Goal: Task Accomplishment & Management: Manage account settings

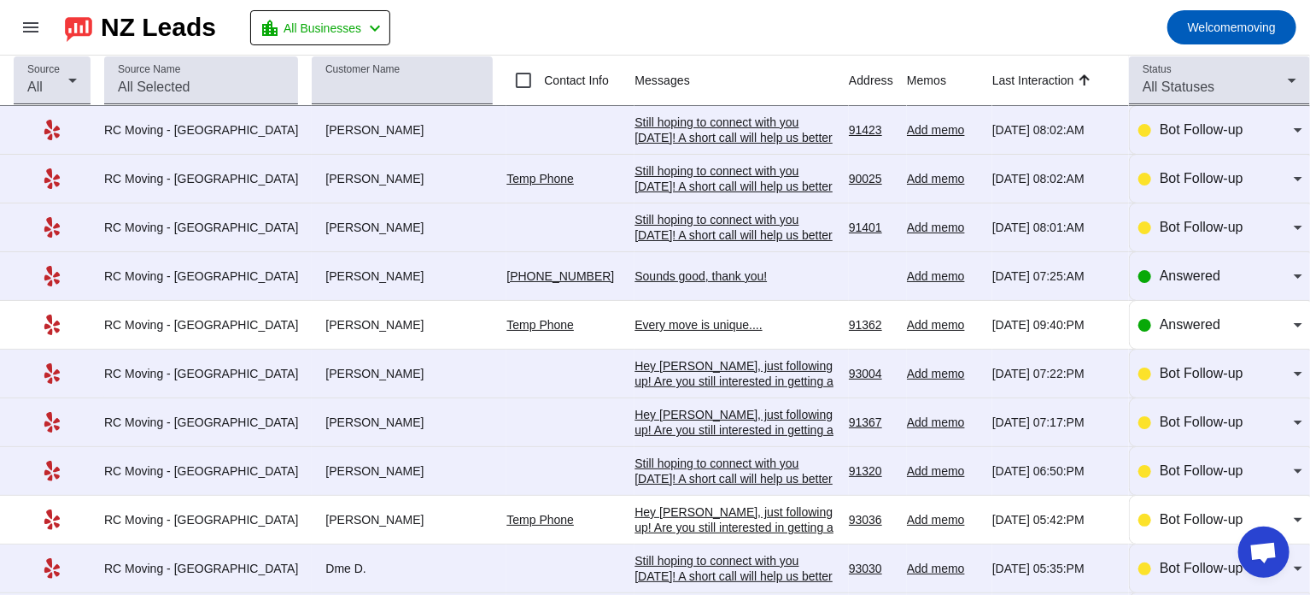
click at [659, 273] on div "Sounds good, thank you!" at bounding box center [735, 275] width 201 height 15
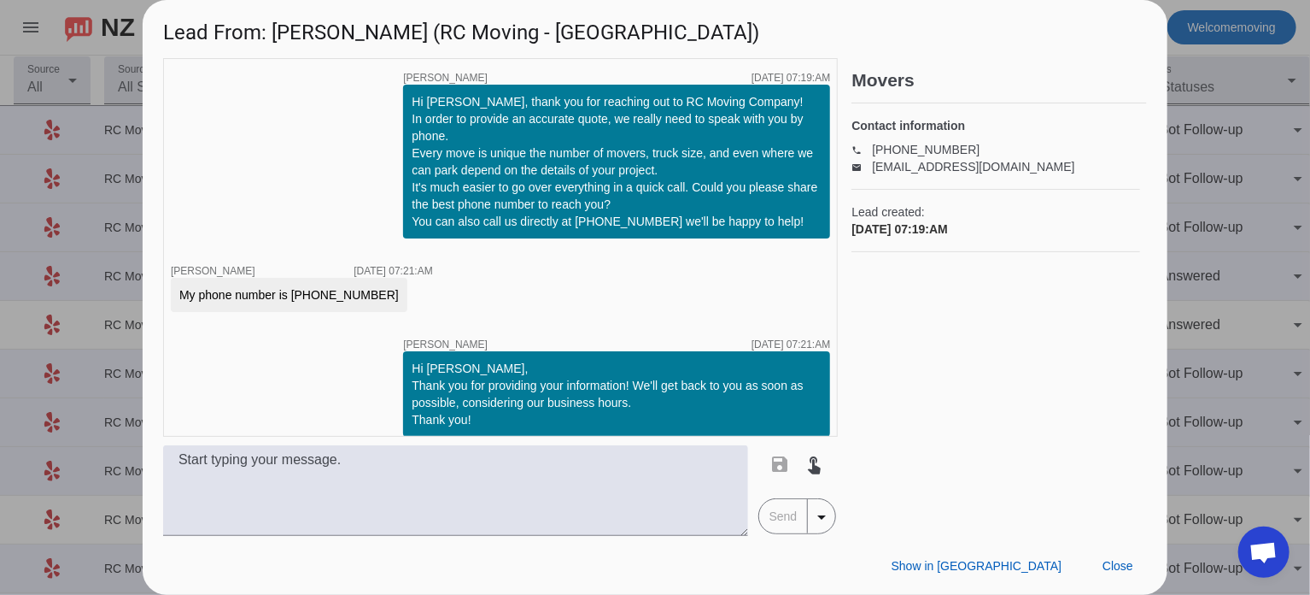
scroll to position [87, 0]
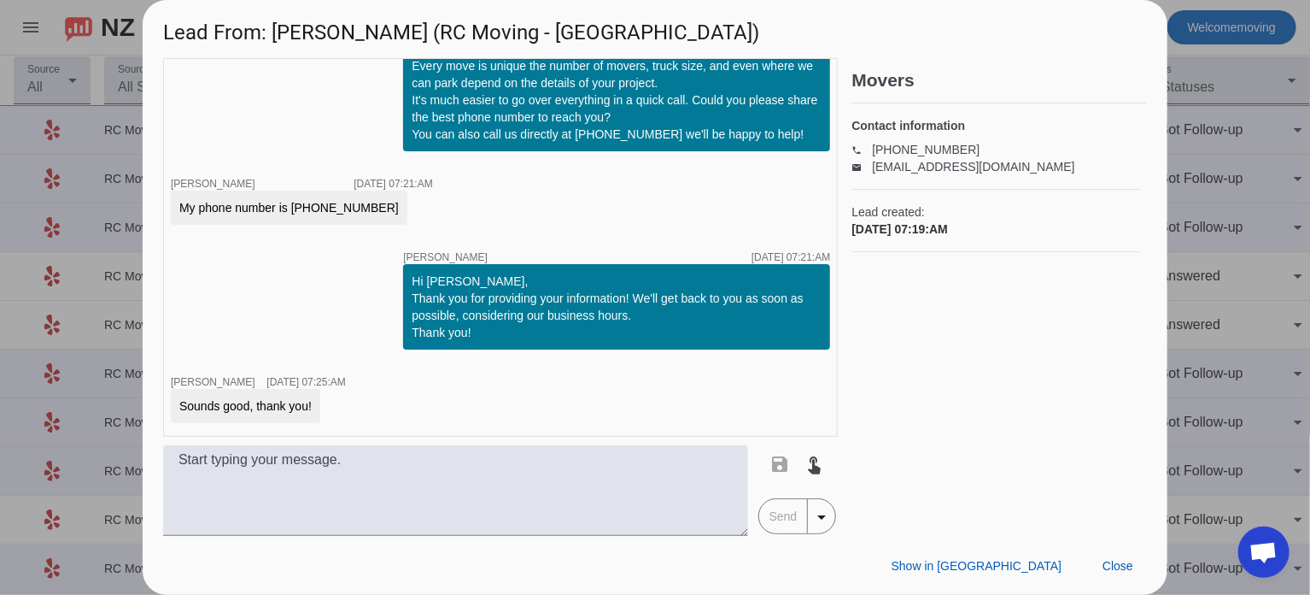
drag, startPoint x: 290, startPoint y: 203, endPoint x: 368, endPoint y: 204, distance: 78.6
click at [368, 204] on div "My phone number is (650) 243-7717" at bounding box center [289, 207] width 220 height 17
drag, startPoint x: 368, startPoint y: 204, endPoint x: 327, endPoint y: 204, distance: 41.0
click at [327, 204] on div "My phone number is (650) 243-7717" at bounding box center [289, 207] width 220 height 17
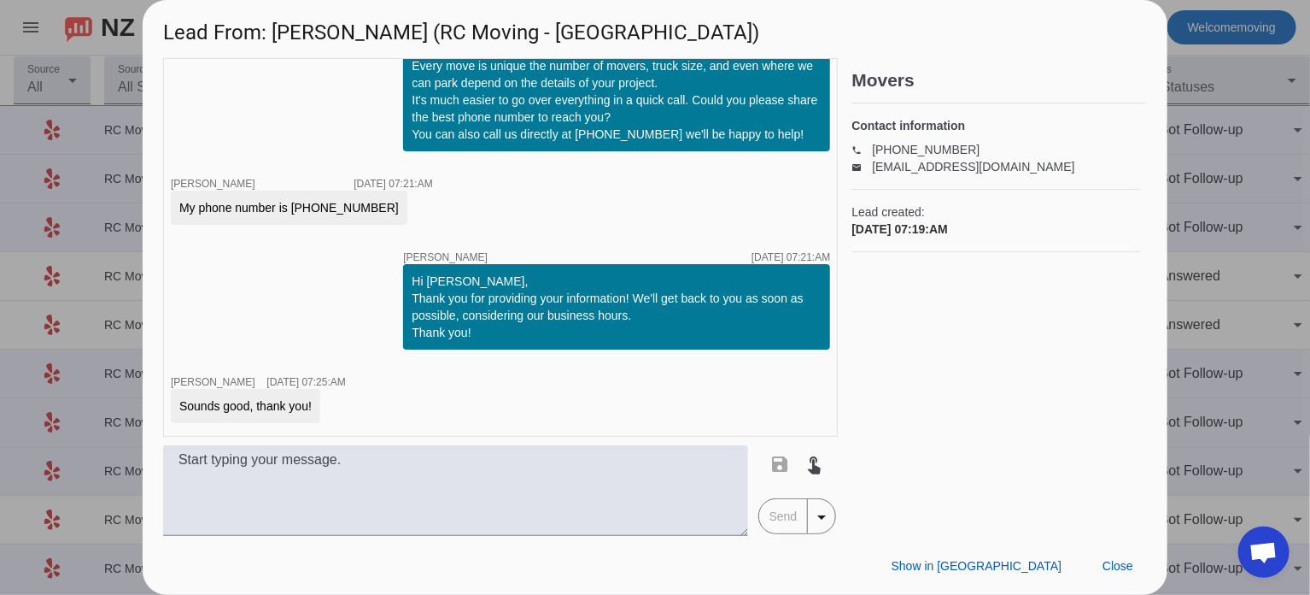
click at [293, 206] on div "My phone number is (650) 243-7717" at bounding box center [289, 207] width 220 height 17
drag, startPoint x: 289, startPoint y: 208, endPoint x: 372, endPoint y: 207, distance: 83.7
click at [372, 207] on div "My phone number is (650) 243-7717" at bounding box center [289, 207] width 220 height 17
copy div "[PHONE_NUMBER]"
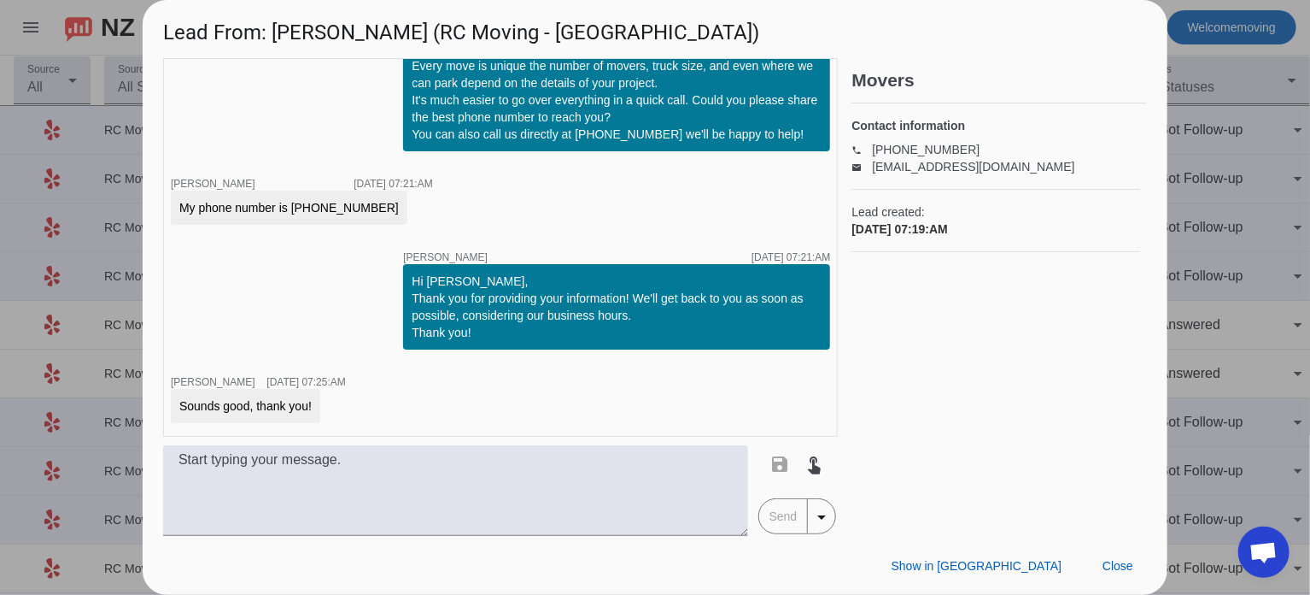
drag, startPoint x: 1104, startPoint y: 141, endPoint x: 1257, endPoint y: 145, distance: 153.0
click at [1257, 145] on div at bounding box center [655, 297] width 1310 height 595
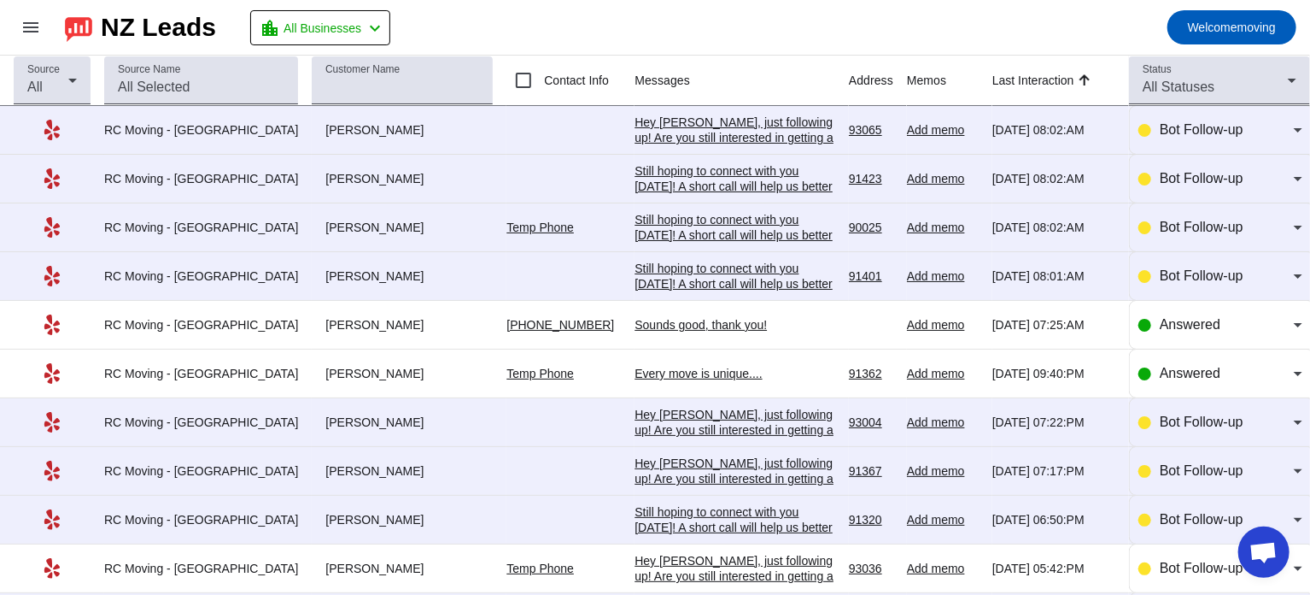
click at [507, 227] on link "Temp Phone" at bounding box center [540, 227] width 67 height 14
click at [507, 226] on link "Temp Phone" at bounding box center [540, 227] width 67 height 14
click at [513, 224] on link "Temp Phone" at bounding box center [540, 227] width 67 height 14
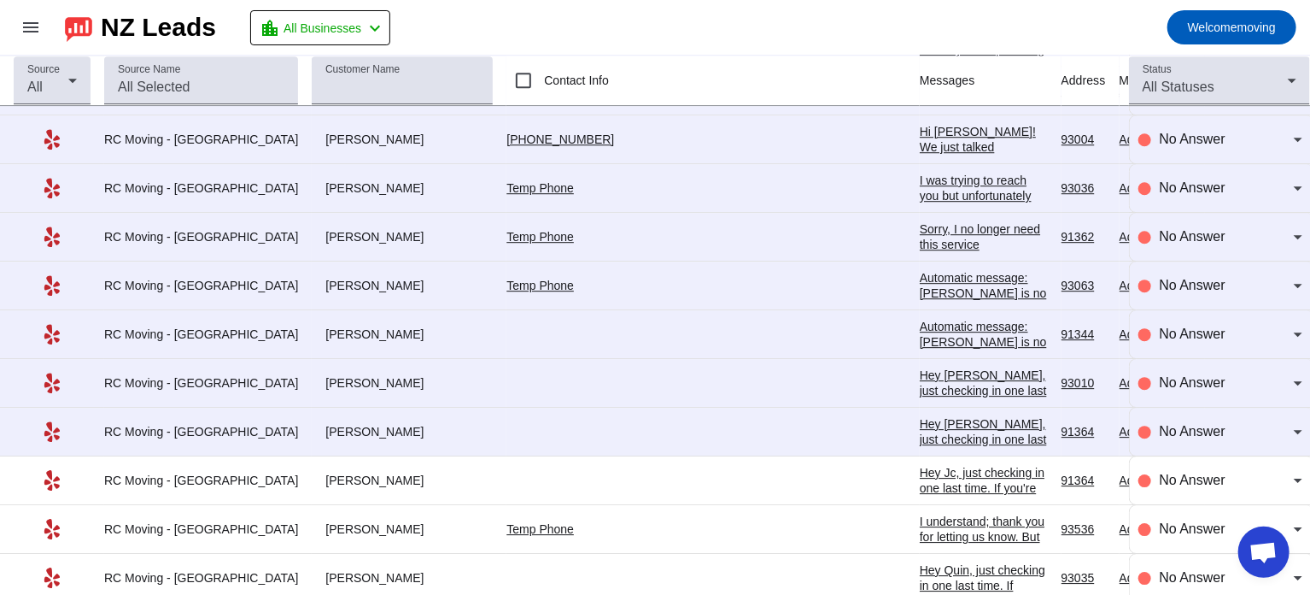
scroll to position [2471, 0]
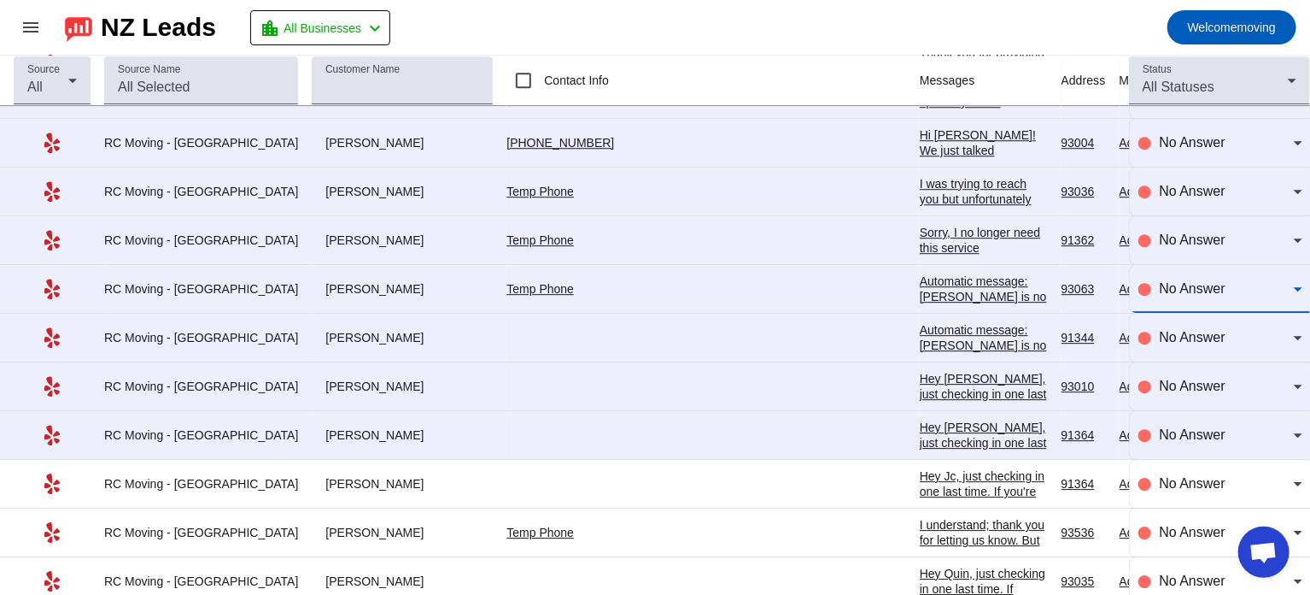
click at [1220, 278] on div "No Answer" at bounding box center [1227, 288] width 134 height 21
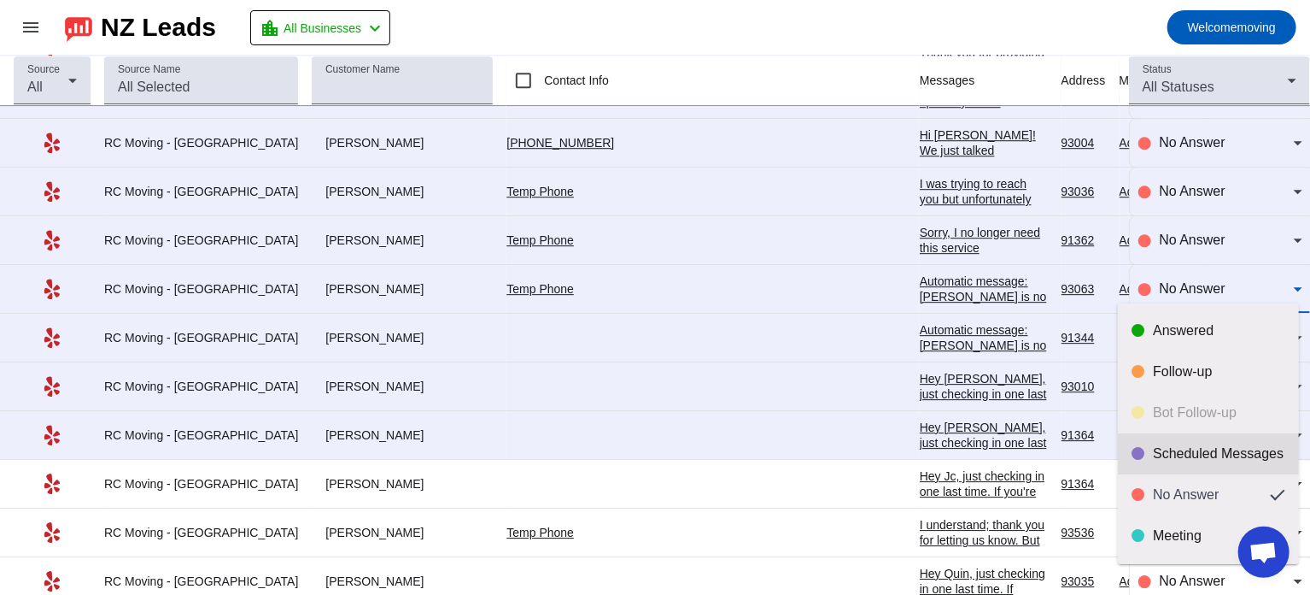
scroll to position [40, 0]
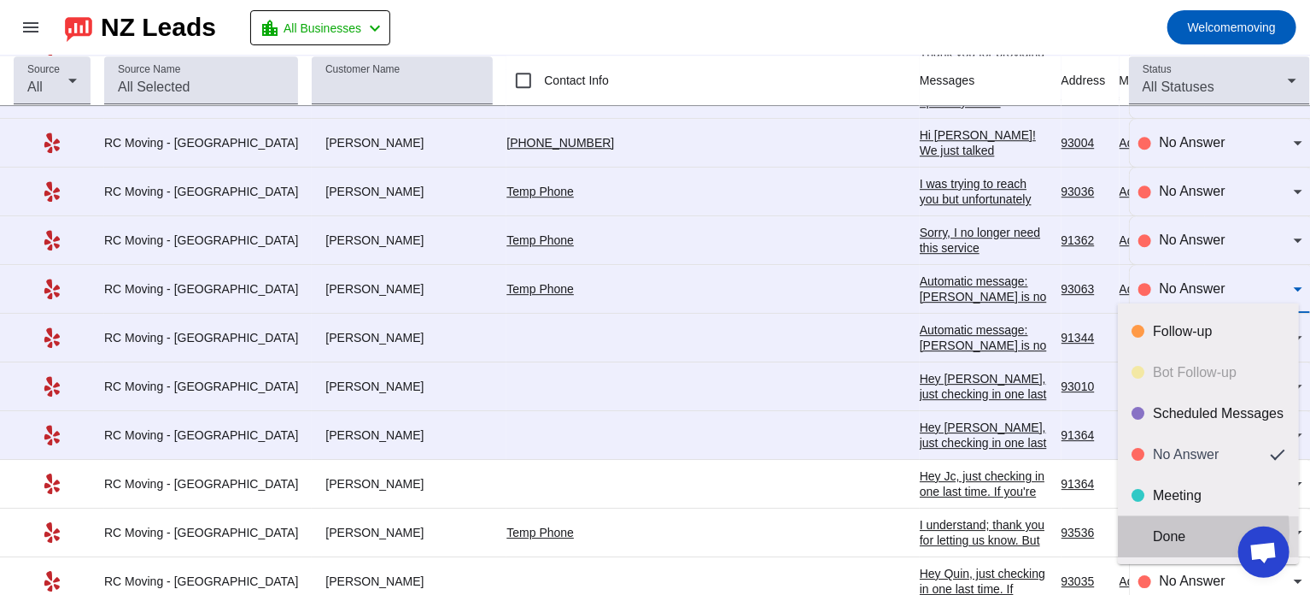
click at [1164, 531] on div "Done" at bounding box center [1219, 536] width 132 height 17
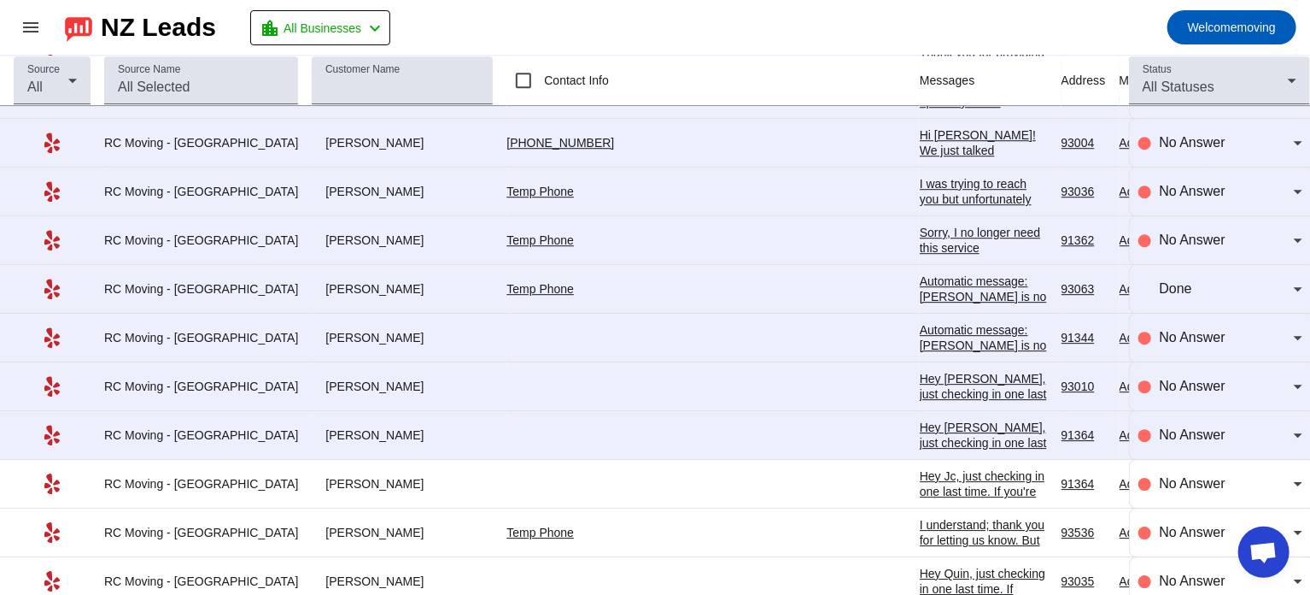
click at [920, 279] on div "Automatic message: Jamie D. is no longer pursuing this job." at bounding box center [984, 296] width 128 height 46
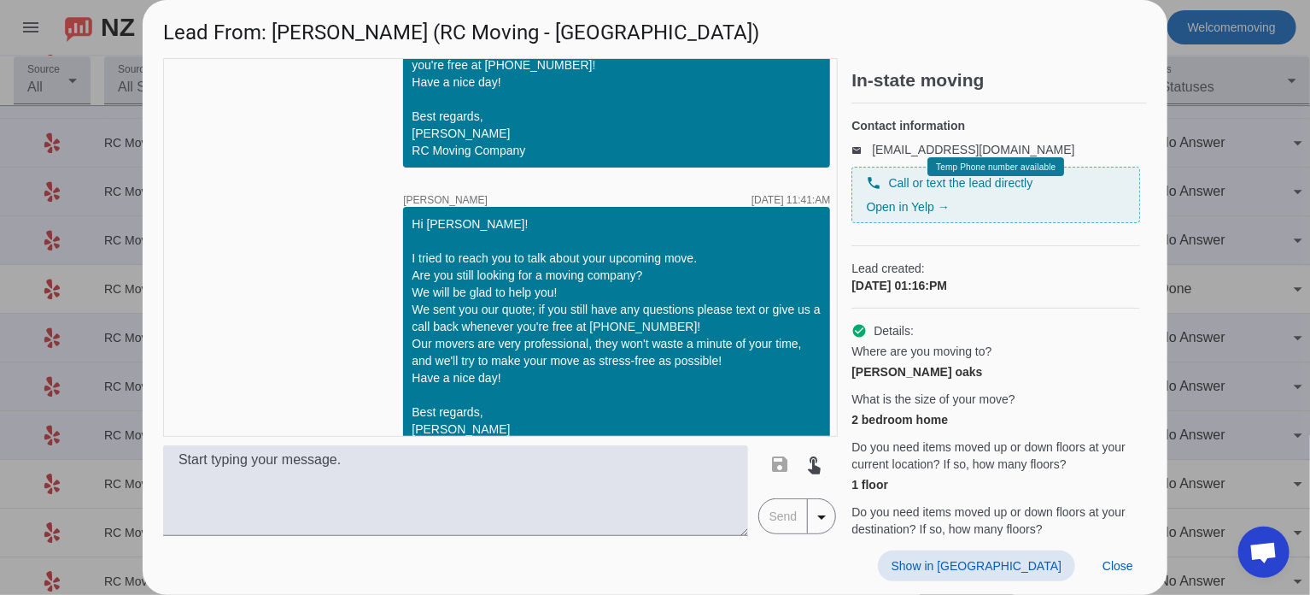
scroll to position [2187, 0]
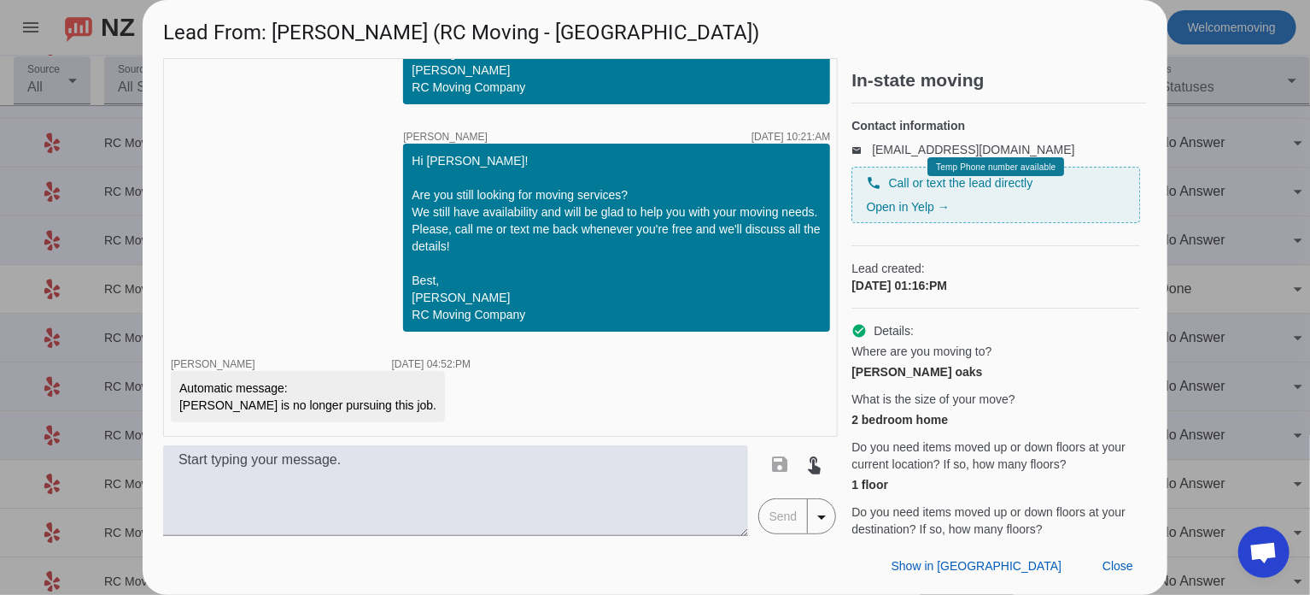
click at [1217, 262] on div at bounding box center [655, 297] width 1310 height 595
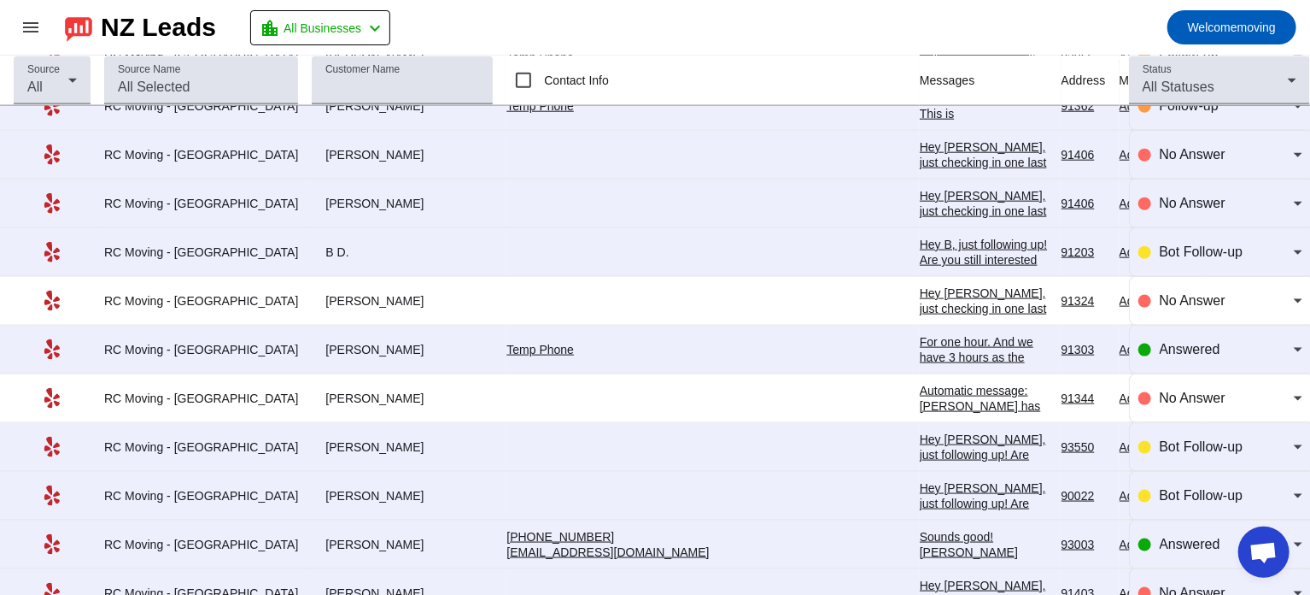
scroll to position [0, 0]
